Goal: Information Seeking & Learning: Learn about a topic

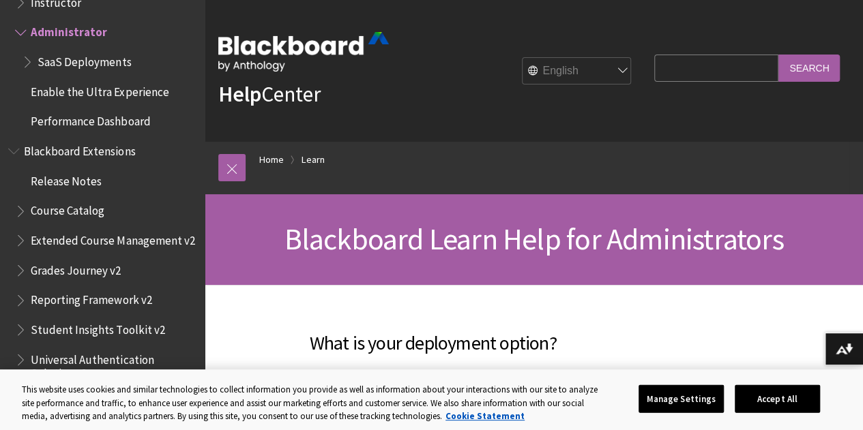
scroll to position [377, 0]
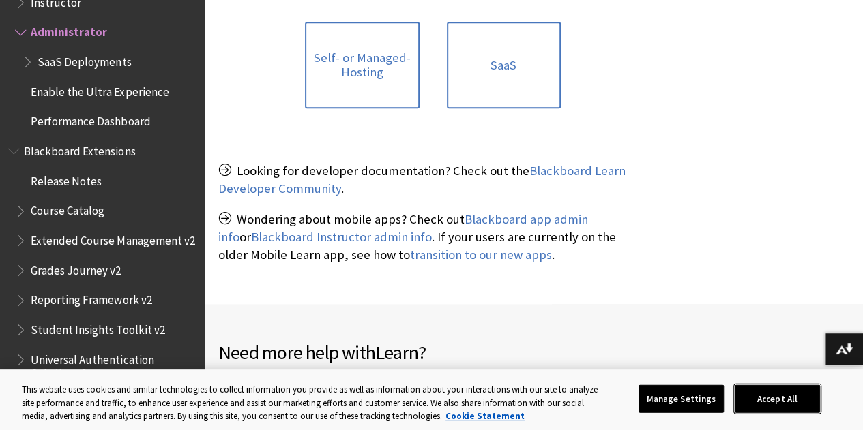
click at [820, 399] on button "Accept All" at bounding box center [777, 399] width 85 height 29
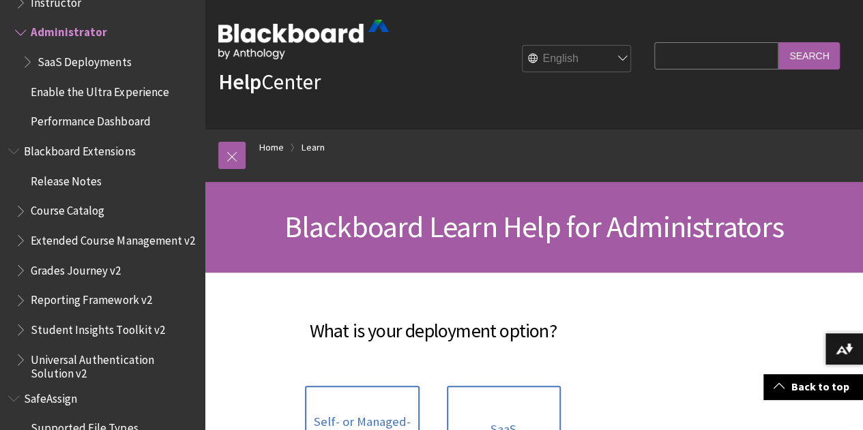
scroll to position [0, 0]
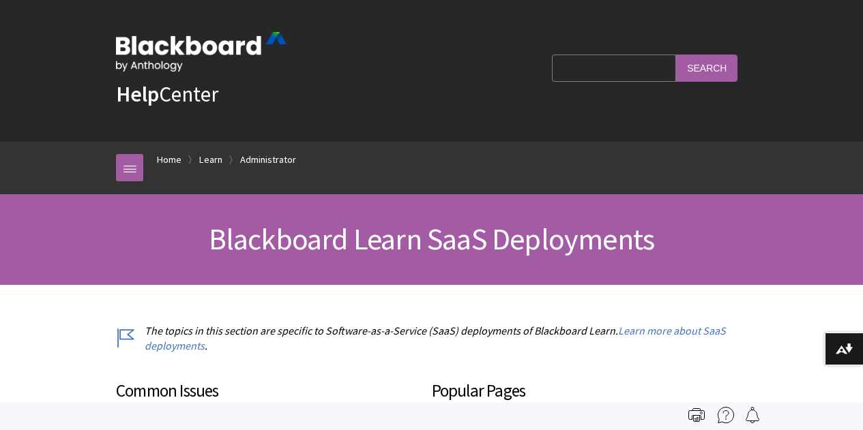
click at [497, 73] on div "Language English عربية Català Cymraeg Deutsch Español Suomi Français עברית Ital…" at bounding box center [411, 71] width 249 height 10
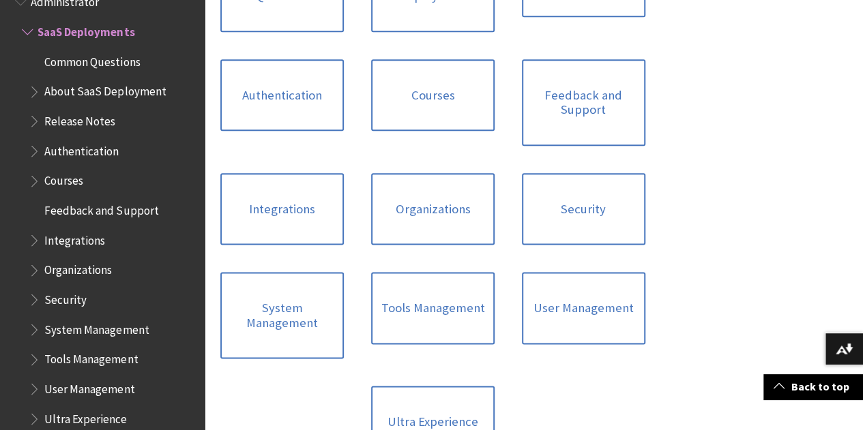
scroll to position [753, 0]
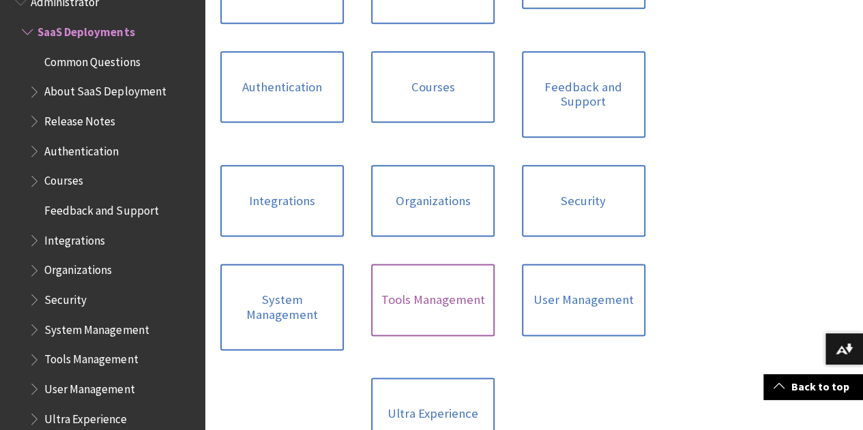
click at [495, 264] on link "Tools Management" at bounding box center [432, 300] width 123 height 72
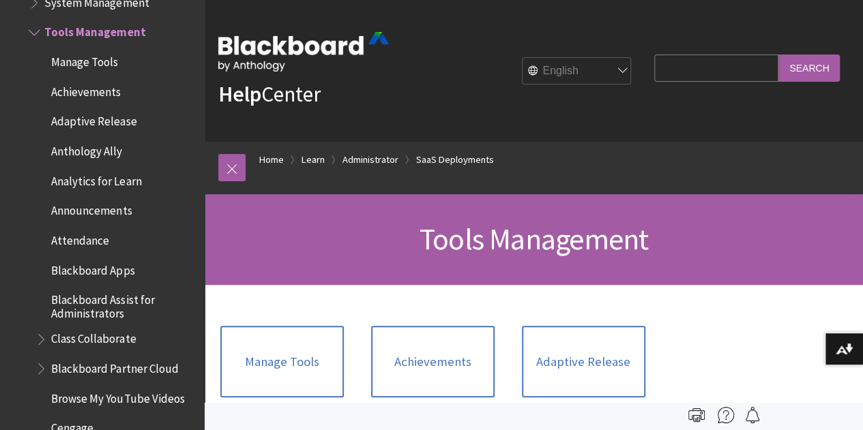
scroll to position [377, 0]
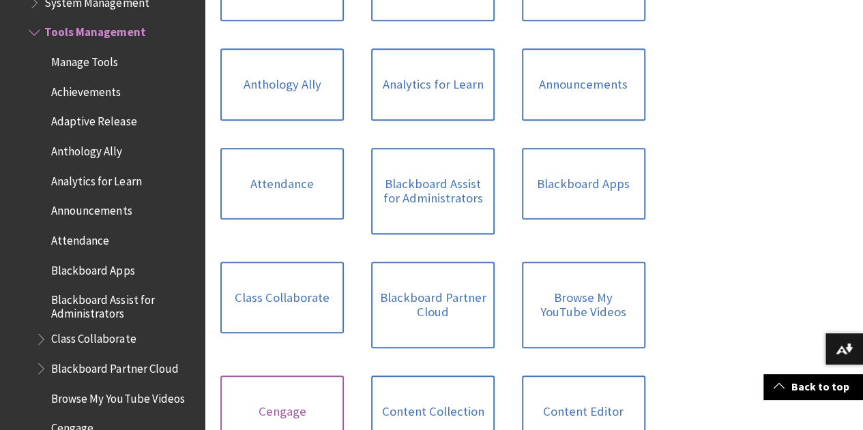
click at [289, 376] on link "Cengage" at bounding box center [281, 412] width 123 height 72
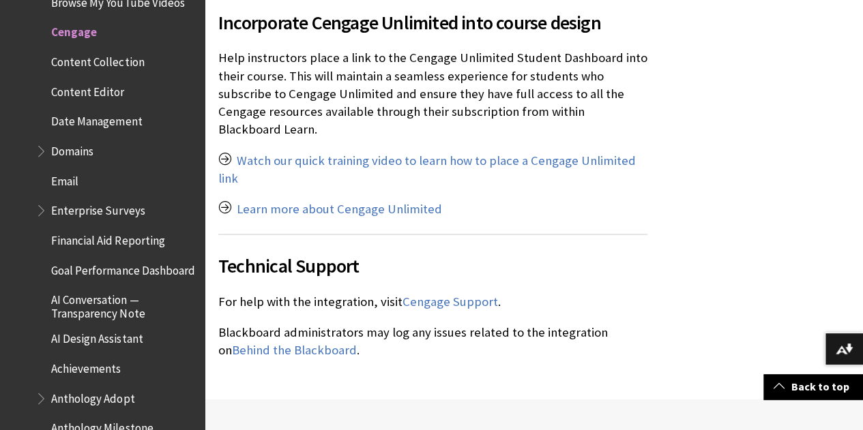
scroll to position [1506, 0]
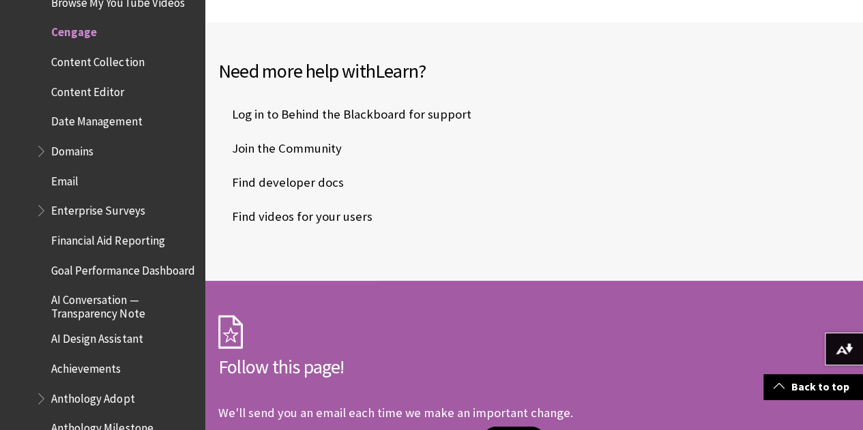
click at [862, 27] on div "Need more help with Learn ? Log in to Behind the Blackboard for support Join th…" at bounding box center [534, 152] width 658 height 259
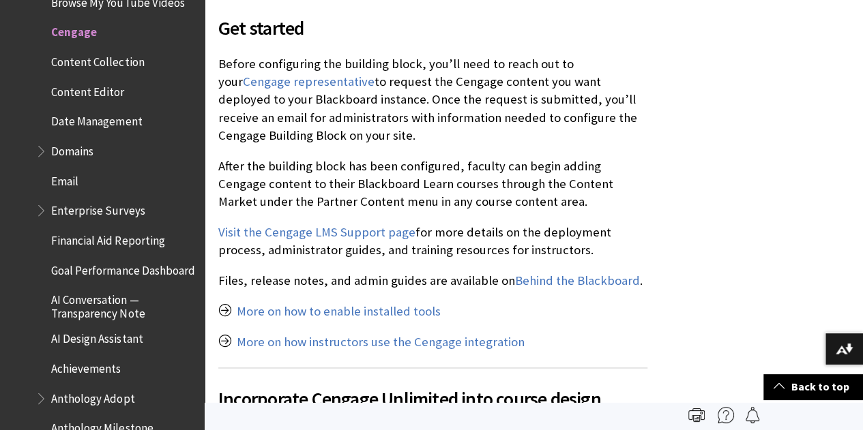
scroll to position [0, 0]
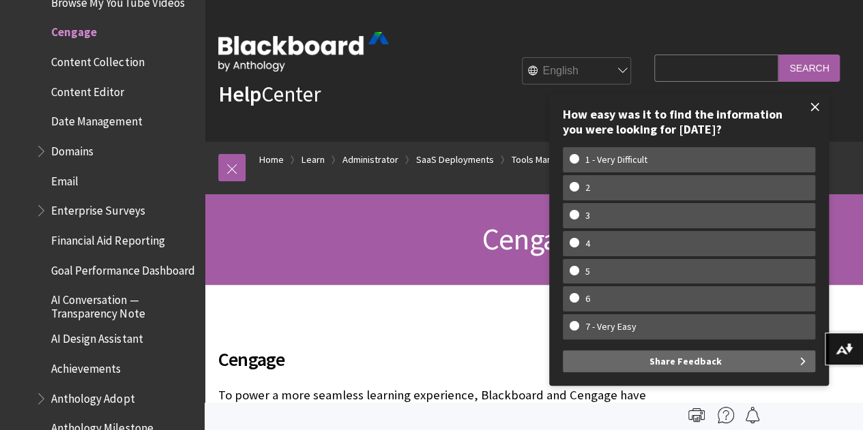
click at [815, 105] on span at bounding box center [815, 107] width 29 height 29
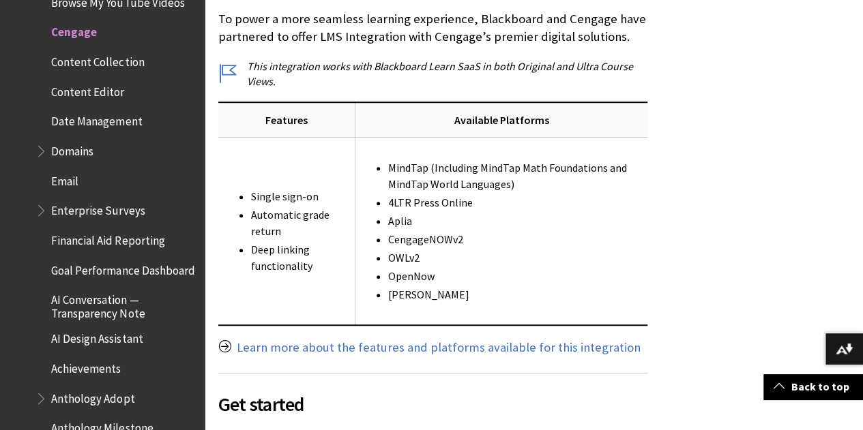
scroll to position [753, 0]
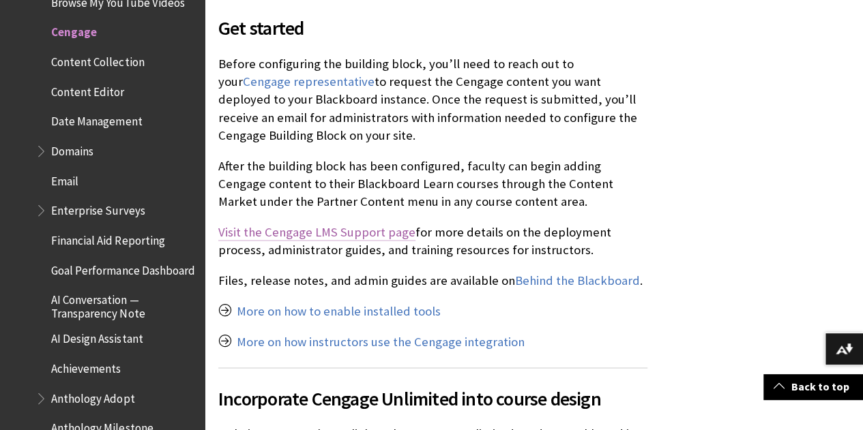
click at [385, 226] on link "Visit the Cengage LMS Support page" at bounding box center [316, 232] width 197 height 16
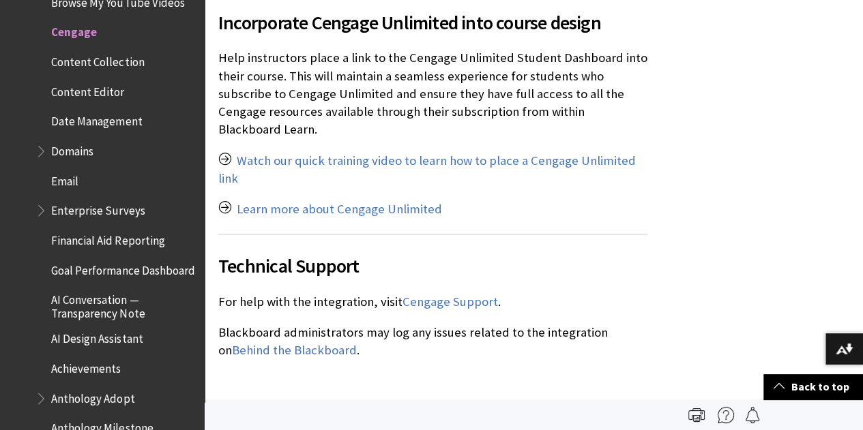
scroll to position [0, 0]
